Goal: Transaction & Acquisition: Purchase product/service

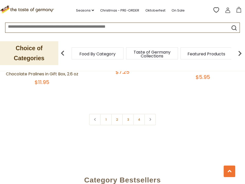
scroll to position [1590, 0]
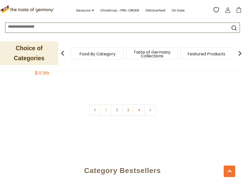
click at [210, 28] on input at bounding box center [110, 26] width 211 height 6
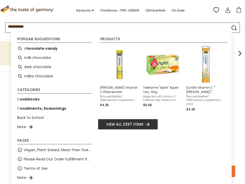
type input "**********"
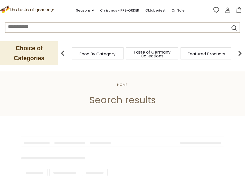
type input "**********"
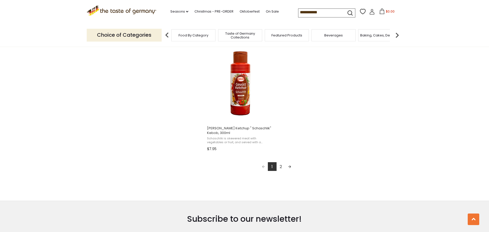
scroll to position [841, 0]
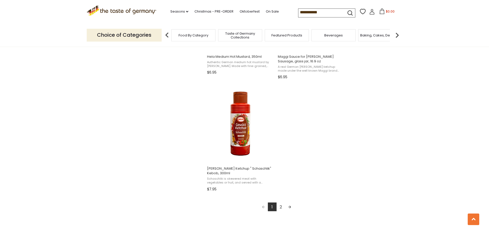
click at [244, 184] on link "Next page" at bounding box center [289, 206] width 9 height 9
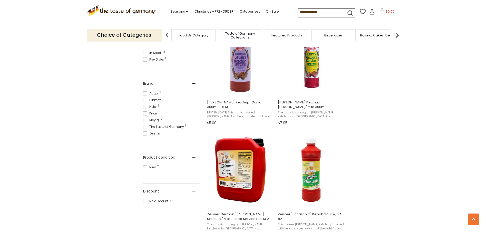
scroll to position [236, 0]
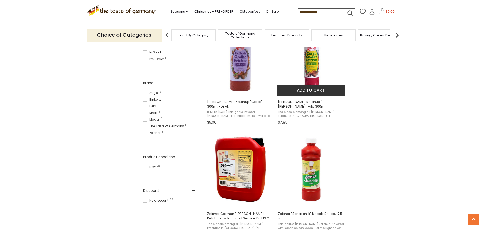
click at [244, 85] on button "Add to cart" at bounding box center [310, 90] width 67 height 11
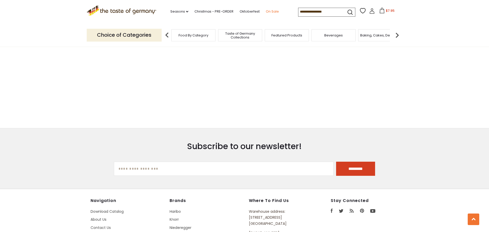
type input "**********"
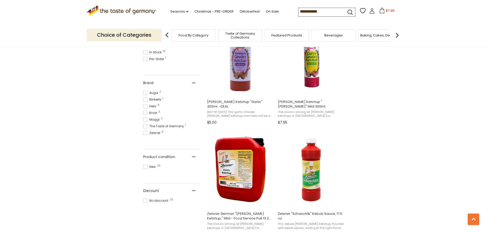
click at [332, 10] on input "**********" at bounding box center [319, 11] width 43 height 7
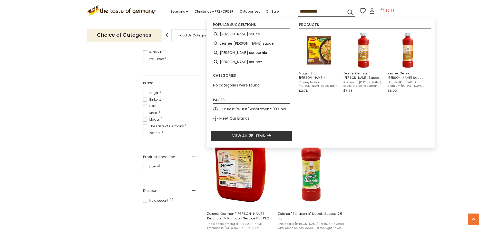
click at [332, 10] on input "**********" at bounding box center [319, 11] width 43 height 7
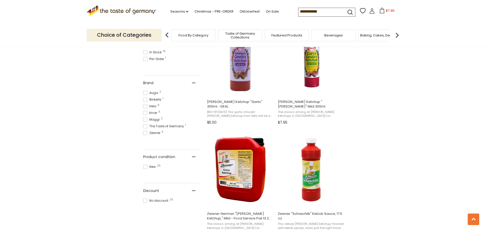
click at [450, 11] on section ".st0{fill:#EDD300;} .st1{fill:#D33E21;} .st0{fill:#EDD300;} .st1{fill:#D33E21;}…" at bounding box center [244, 12] width 489 height 24
click at [399, 34] on img at bounding box center [397, 35] width 10 height 10
click at [398, 35] on img at bounding box center [397, 35] width 10 height 10
click at [398, 34] on img at bounding box center [397, 35] width 10 height 10
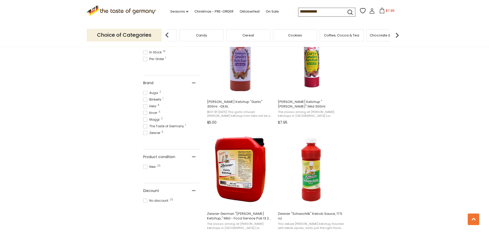
click at [398, 34] on img at bounding box center [397, 35] width 10 height 10
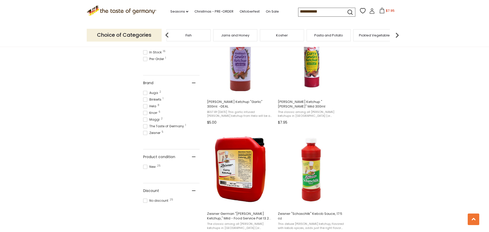
click at [398, 34] on img at bounding box center [397, 35] width 10 height 10
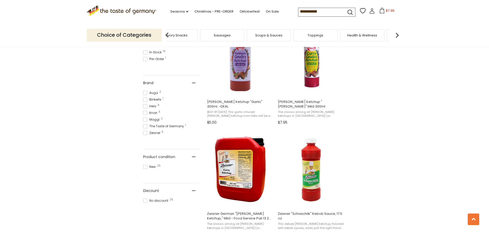
click at [398, 34] on img at bounding box center [397, 35] width 10 height 10
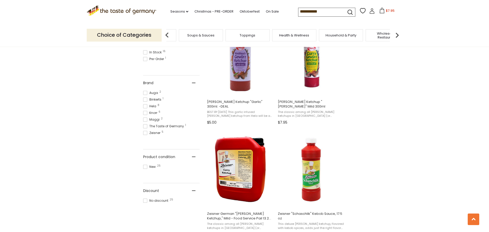
click at [398, 34] on img at bounding box center [397, 35] width 10 height 10
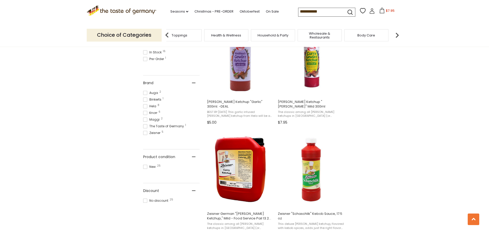
click at [398, 34] on img at bounding box center [397, 35] width 10 height 10
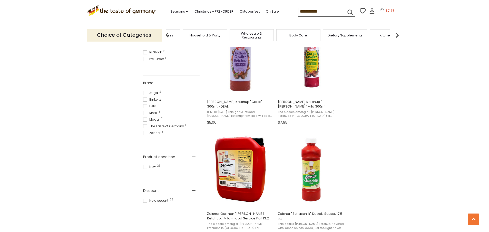
click at [398, 34] on img at bounding box center [397, 35] width 10 height 10
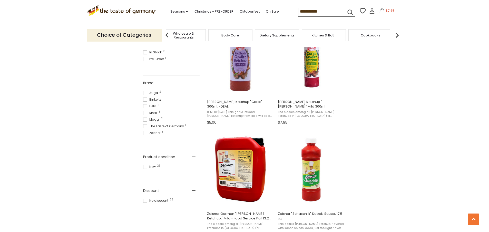
click at [398, 34] on img at bounding box center [397, 35] width 10 height 10
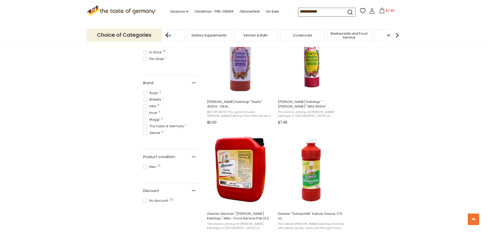
click at [398, 34] on img at bounding box center [397, 35] width 10 height 10
click at [168, 36] on img at bounding box center [167, 35] width 10 height 10
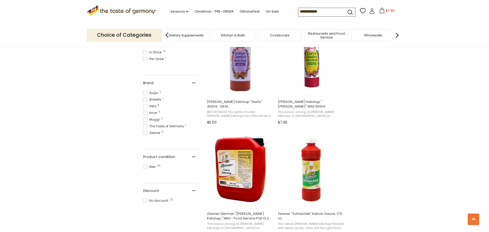
click at [168, 36] on img at bounding box center [167, 35] width 10 height 10
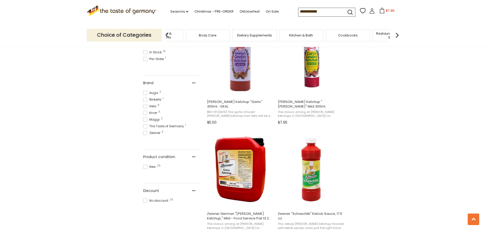
click at [168, 36] on img at bounding box center [167, 35] width 10 height 10
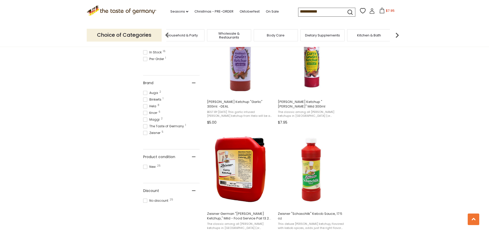
click at [168, 36] on img at bounding box center [167, 35] width 10 height 10
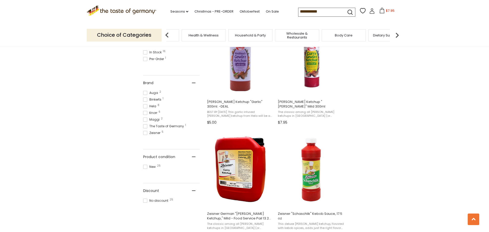
click at [168, 36] on img at bounding box center [167, 35] width 10 height 10
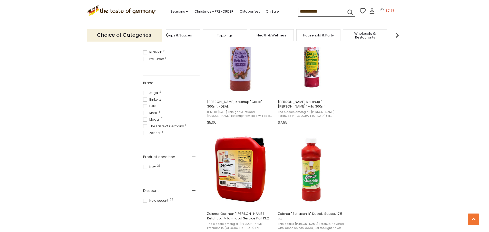
click at [168, 36] on img at bounding box center [167, 35] width 10 height 10
click at [192, 33] on span "Sausages" at bounding box center [199, 35] width 17 height 4
